Goal: Task Accomplishment & Management: Manage account settings

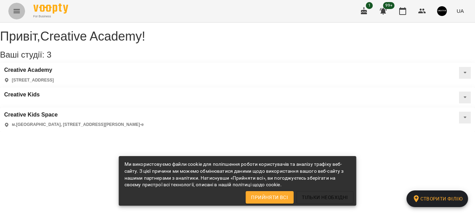
click at [14, 9] on icon "Menu" at bounding box center [17, 11] width 6 height 4
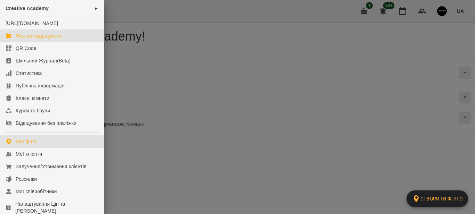
click at [41, 39] on div "Журнал відвідувань" at bounding box center [39, 35] width 46 height 7
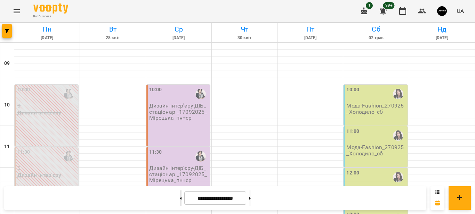
click at [180, 201] on button at bounding box center [181, 198] width 2 height 15
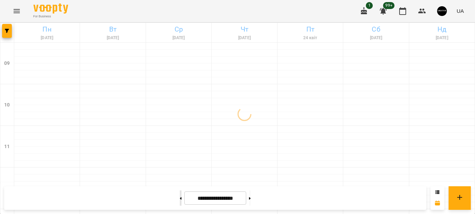
click at [180, 201] on button at bounding box center [181, 198] width 2 height 15
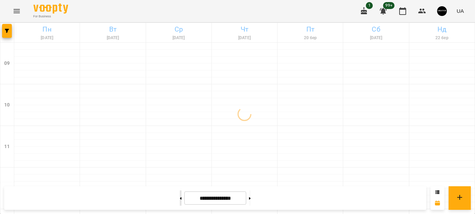
click at [180, 201] on button at bounding box center [181, 198] width 2 height 15
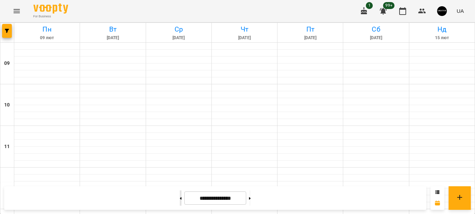
click at [180, 201] on button at bounding box center [181, 198] width 2 height 15
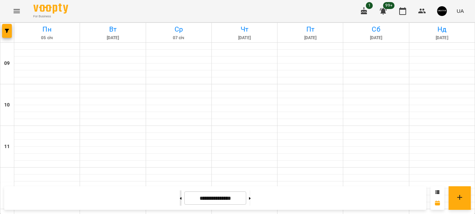
click at [180, 201] on button at bounding box center [181, 198] width 2 height 15
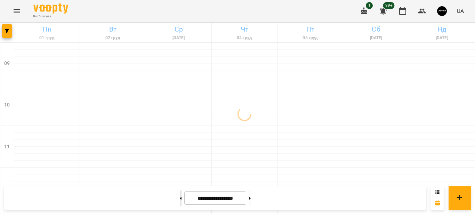
click at [180, 201] on button at bounding box center [181, 198] width 2 height 15
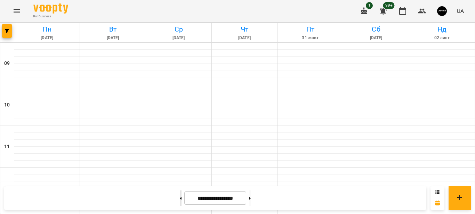
click at [180, 201] on button at bounding box center [181, 198] width 2 height 15
type input "**********"
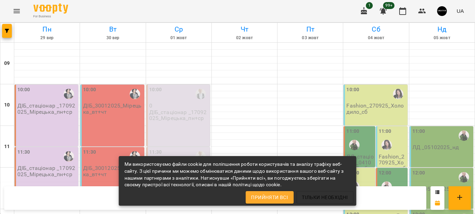
click at [268, 199] on span "Прийняти всі" at bounding box center [269, 198] width 37 height 8
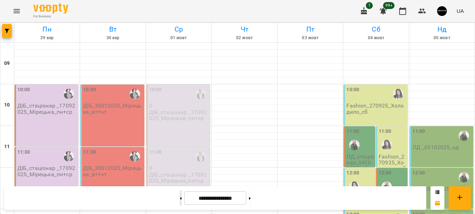
click at [180, 200] on button at bounding box center [181, 198] width 2 height 15
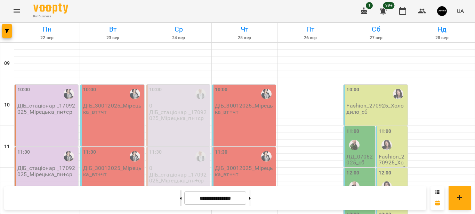
click at [180, 199] on icon at bounding box center [181, 198] width 2 height 3
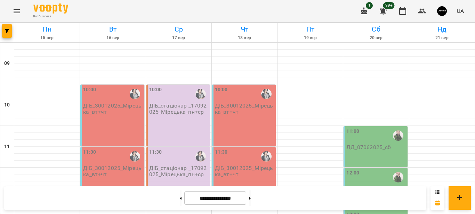
scroll to position [360, 0]
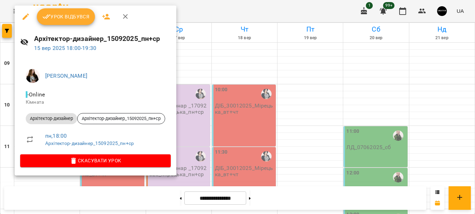
click at [212, 162] on div at bounding box center [237, 107] width 475 height 214
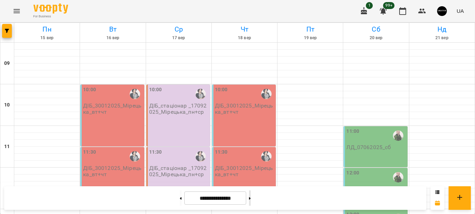
click at [251, 200] on button at bounding box center [250, 198] width 2 height 15
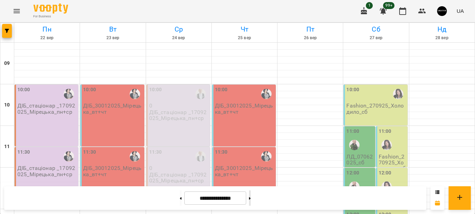
click at [251, 200] on button at bounding box center [250, 198] width 2 height 15
type input "**********"
